Goal: Find specific page/section: Find specific page/section

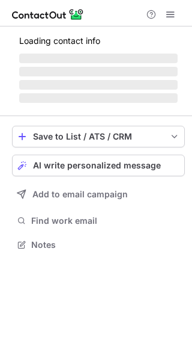
scroll to position [233, 192]
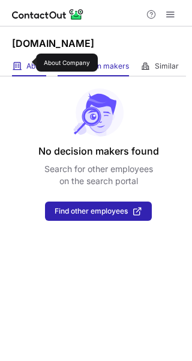
click at [28, 62] on span "About" at bounding box center [36, 66] width 20 height 10
